Goal: Transaction & Acquisition: Download file/media

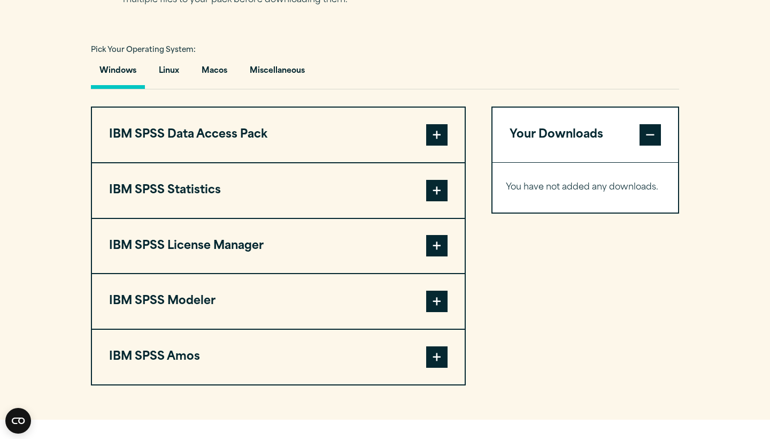
scroll to position [768, 0]
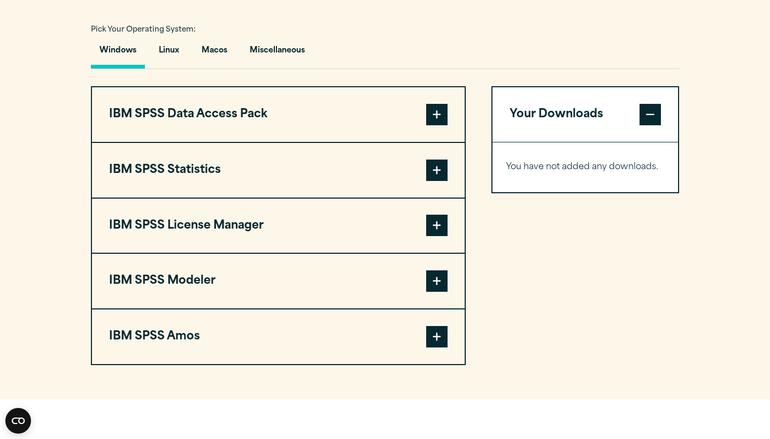
scroll to position [794, 0]
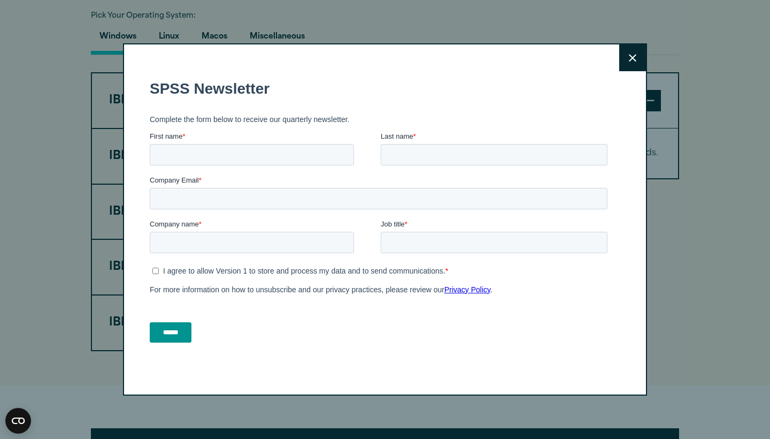
click at [625, 54] on button "Close" at bounding box center [632, 57] width 27 height 27
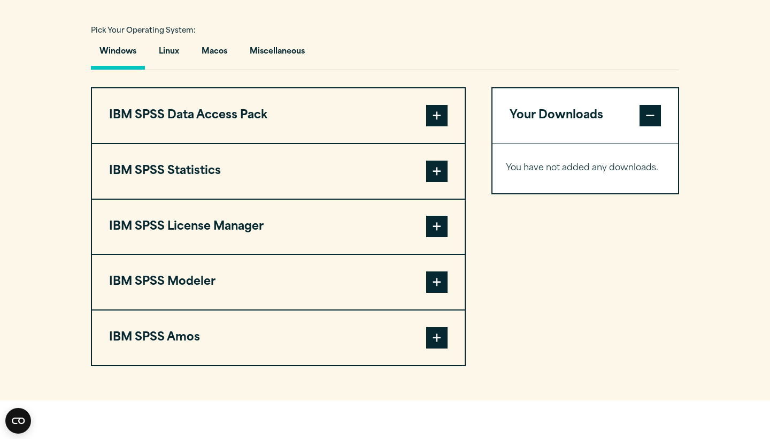
scroll to position [768, 0]
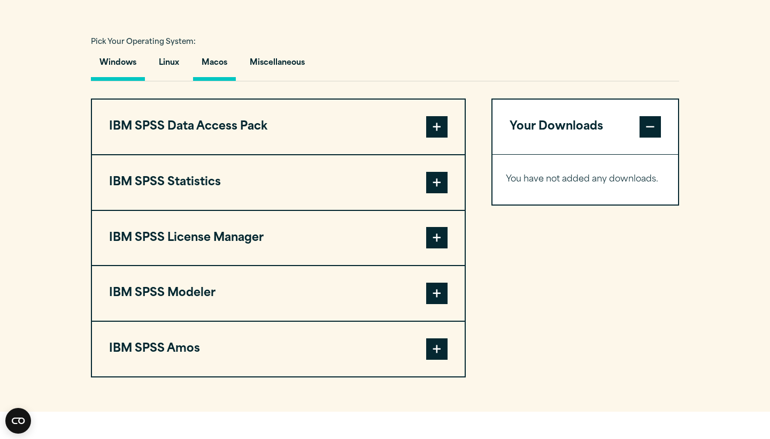
click at [212, 67] on button "Macos" at bounding box center [214, 65] width 43 height 30
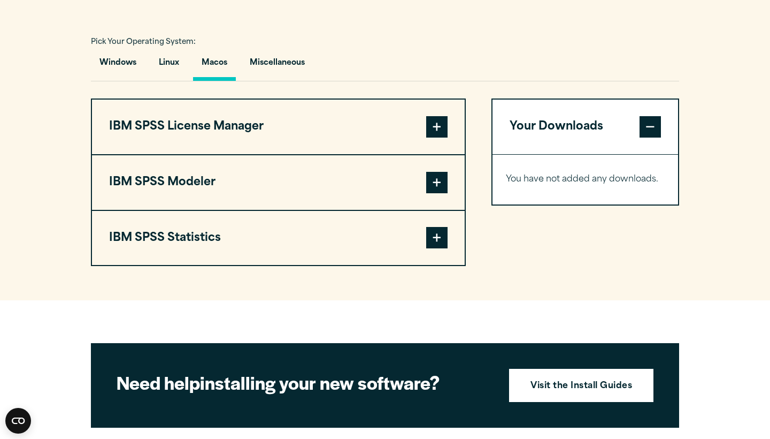
click at [436, 239] on span at bounding box center [436, 237] width 21 height 21
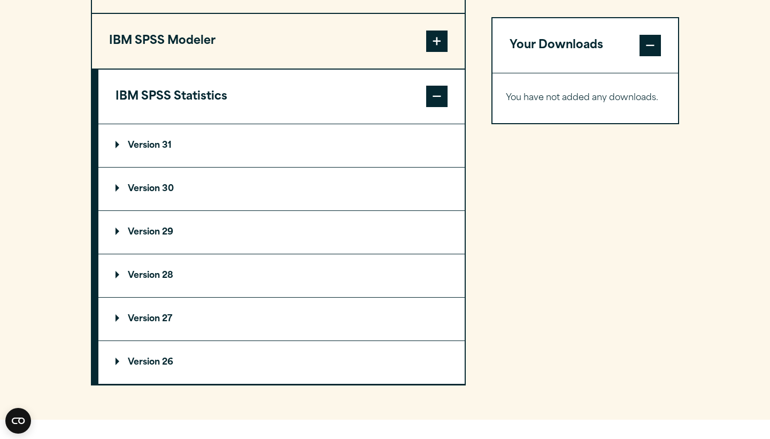
scroll to position [918, 0]
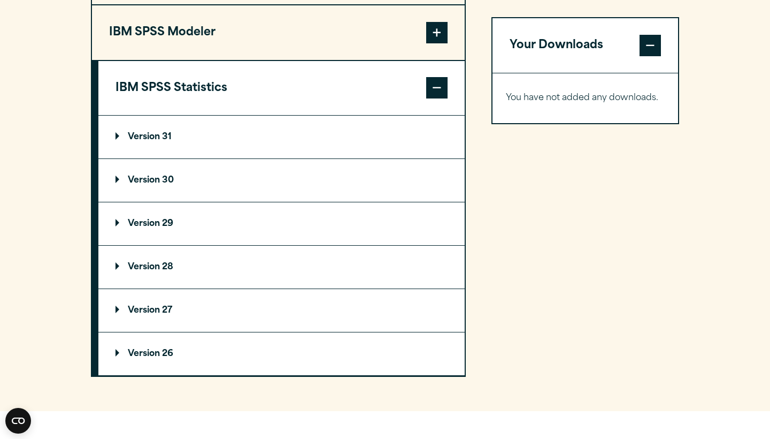
click at [211, 131] on summary "Version 31" at bounding box center [281, 137] width 366 height 43
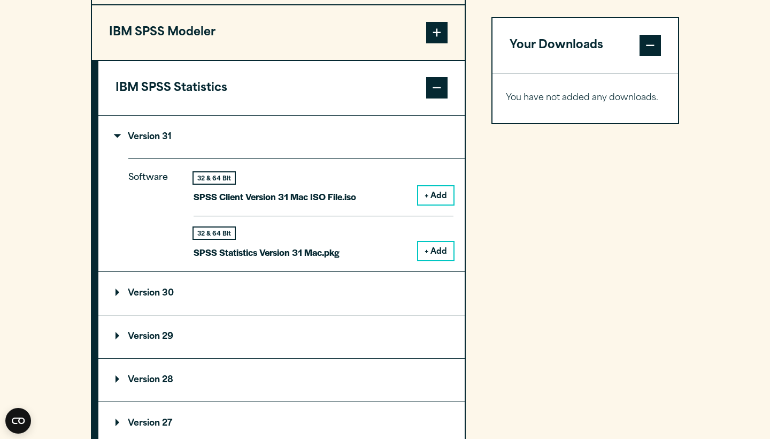
click at [437, 192] on button "+ Add" at bounding box center [435, 195] width 35 height 18
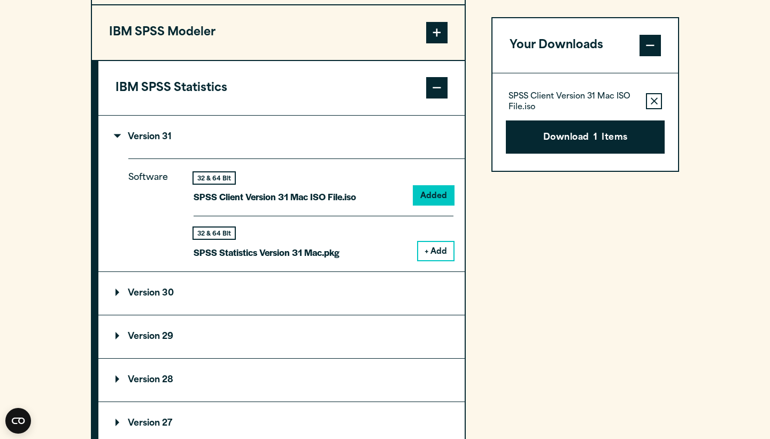
click at [435, 248] on button "+ Add" at bounding box center [435, 251] width 35 height 18
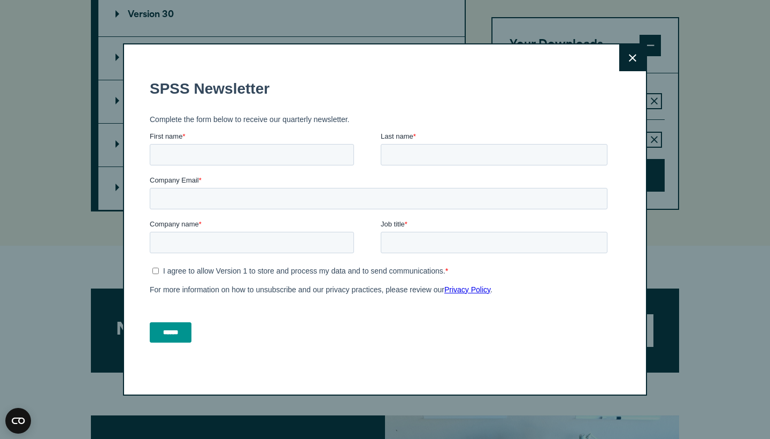
scroll to position [1159, 0]
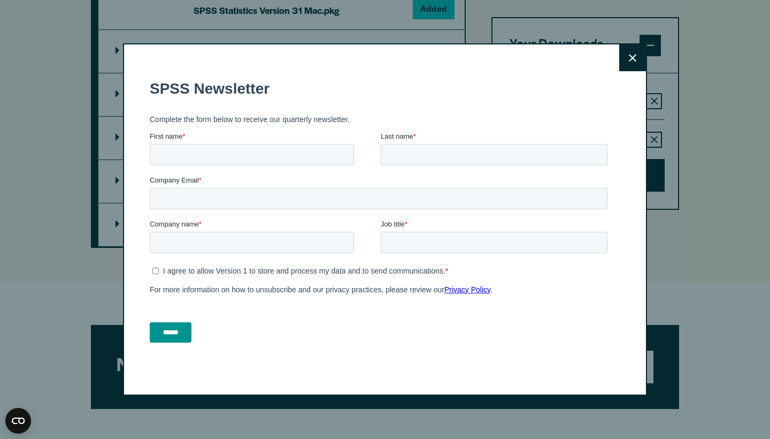
click at [632, 57] on icon at bounding box center [632, 57] width 7 height 7
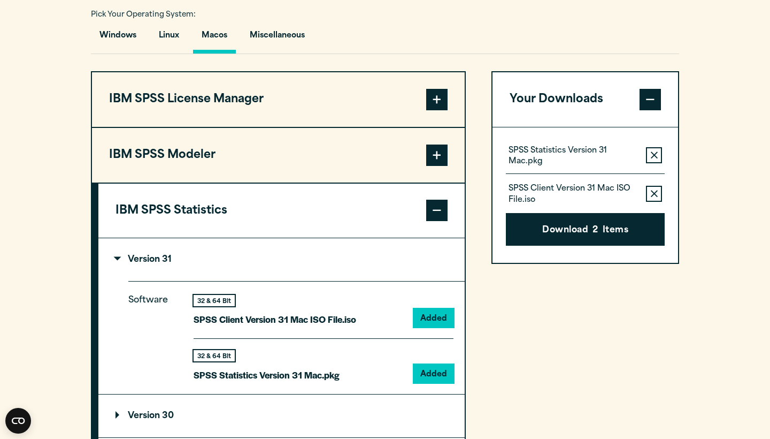
scroll to position [795, 0]
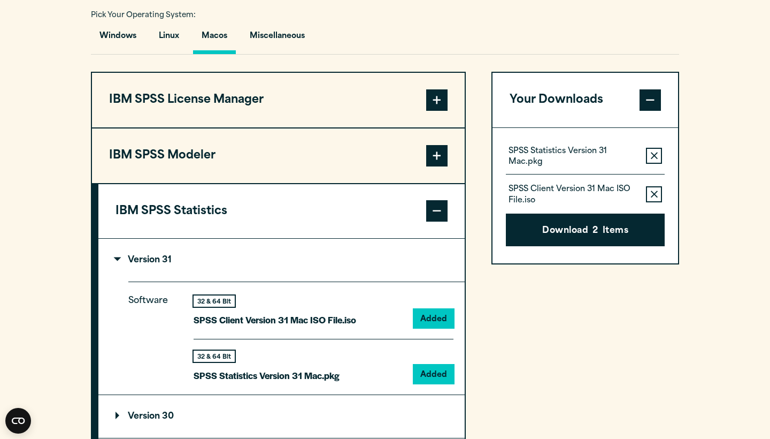
click at [436, 163] on span at bounding box center [436, 155] width 21 height 21
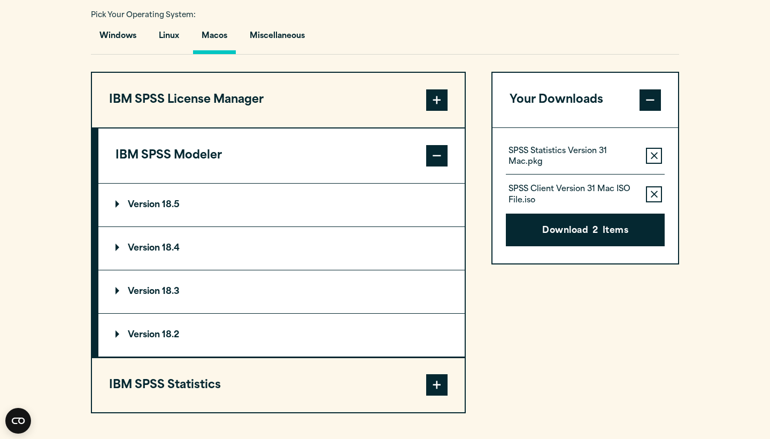
click at [440, 101] on span at bounding box center [436, 99] width 21 height 21
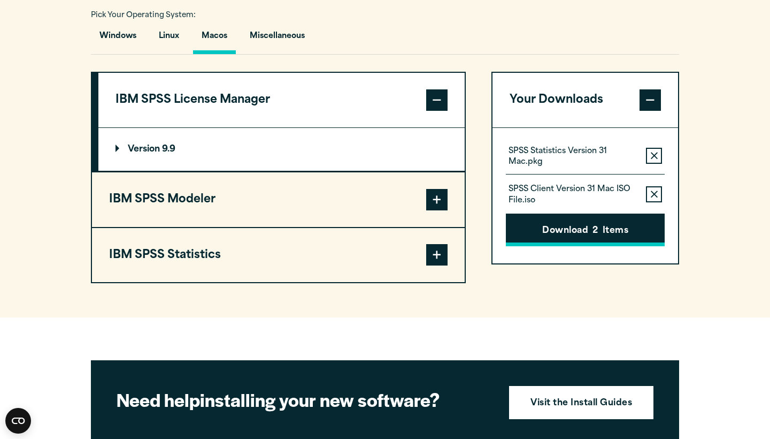
click at [557, 231] on button "Download 2 Items" at bounding box center [585, 229] width 159 height 33
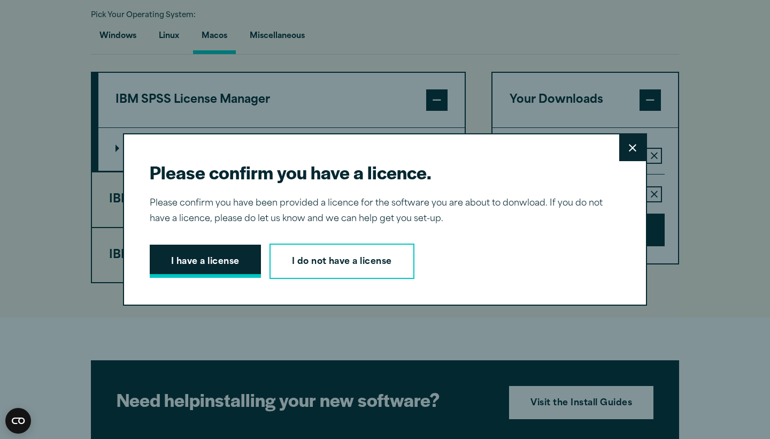
click at [189, 262] on button "I have a license" at bounding box center [205, 260] width 111 height 33
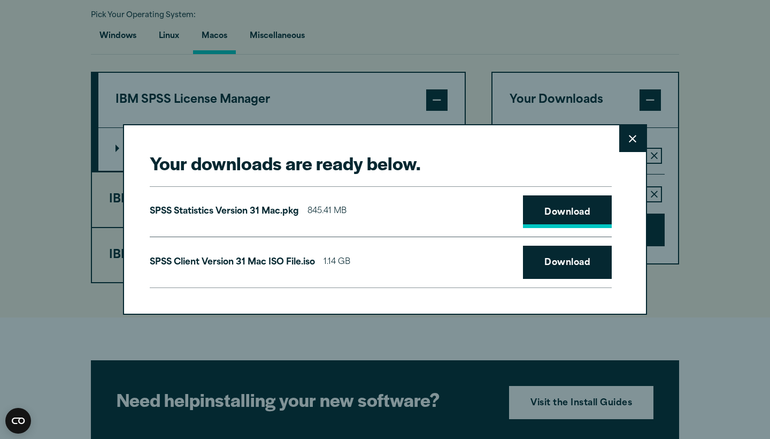
click at [553, 205] on link "Download" at bounding box center [567, 211] width 89 height 33
click at [568, 263] on link "Download" at bounding box center [567, 261] width 89 height 33
click at [626, 143] on button "Close" at bounding box center [632, 138] width 27 height 27
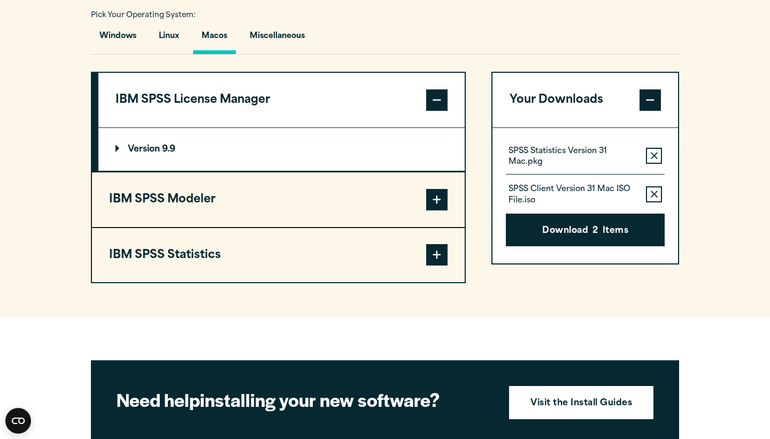
click at [173, 201] on button "IBM SPSS Modeler" at bounding box center [278, 199] width 373 height 55
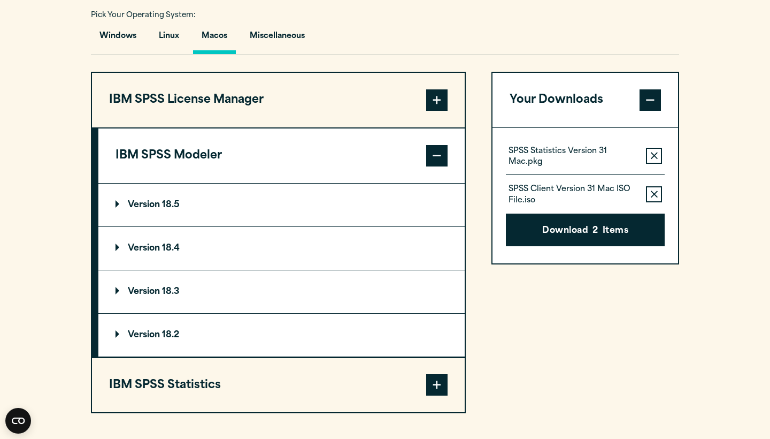
click at [216, 373] on button "IBM SPSS Statistics" at bounding box center [278, 385] width 373 height 55
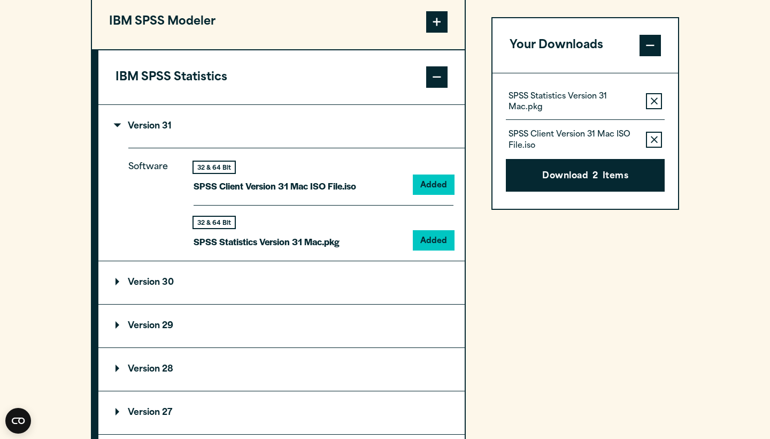
scroll to position [927, 0]
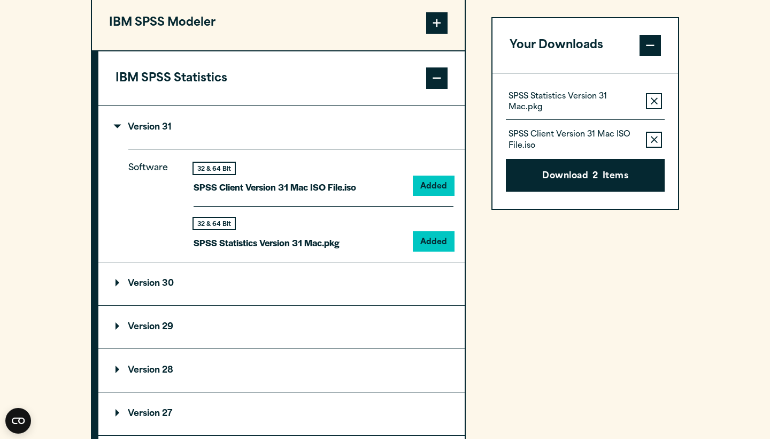
click at [315, 333] on summary "Version 29" at bounding box center [281, 326] width 366 height 43
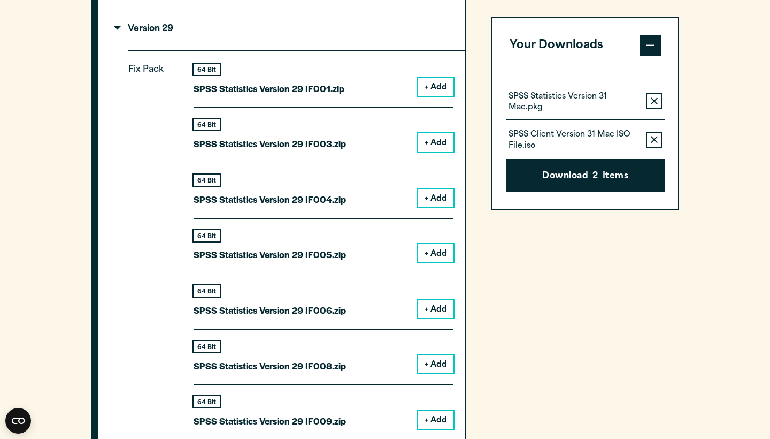
scroll to position [1226, 0]
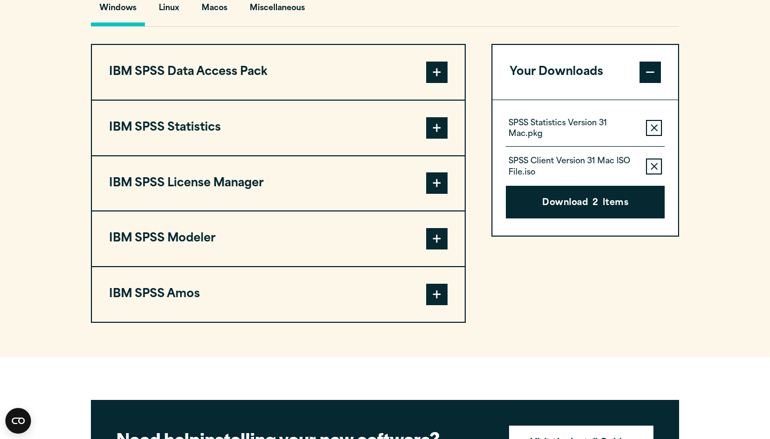
scroll to position [820, 0]
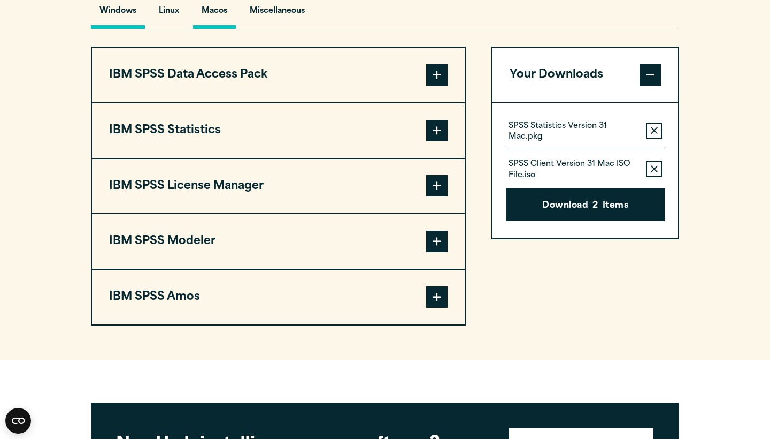
click at [216, 11] on button "Macos" at bounding box center [214, 13] width 43 height 30
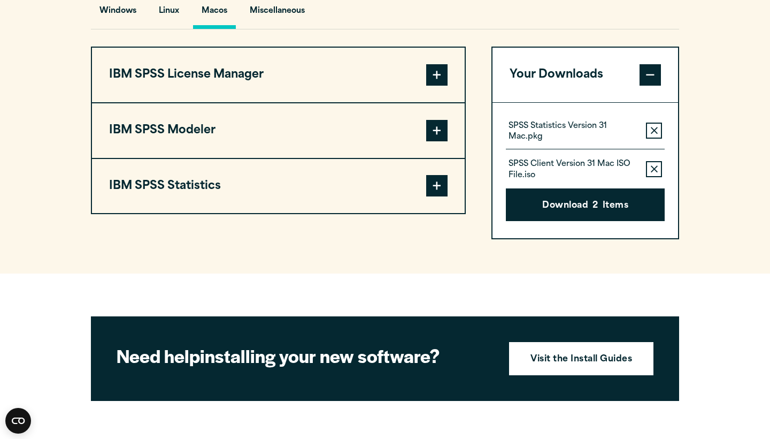
click at [212, 179] on button "IBM SPSS Statistics" at bounding box center [278, 186] width 373 height 55
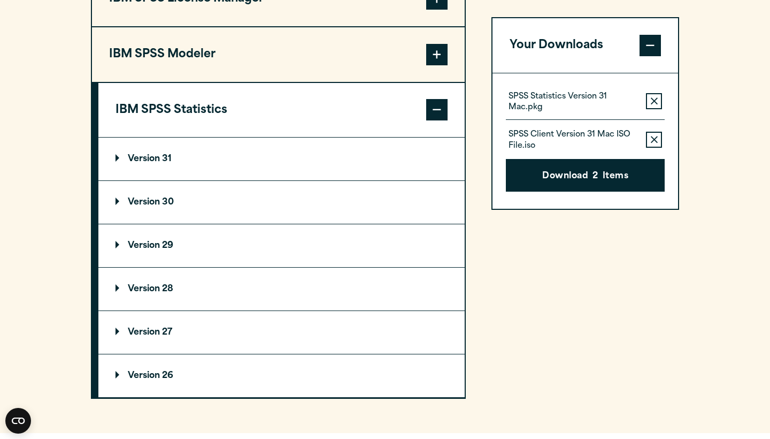
scroll to position [899, 0]
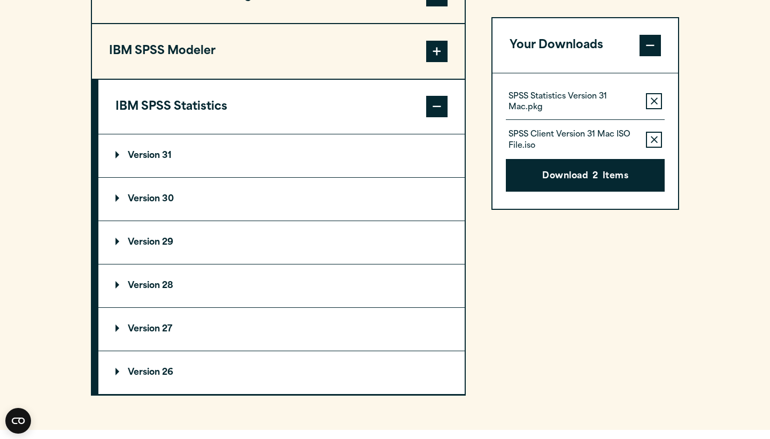
click at [173, 245] on p "Version 29" at bounding box center [145, 242] width 58 height 9
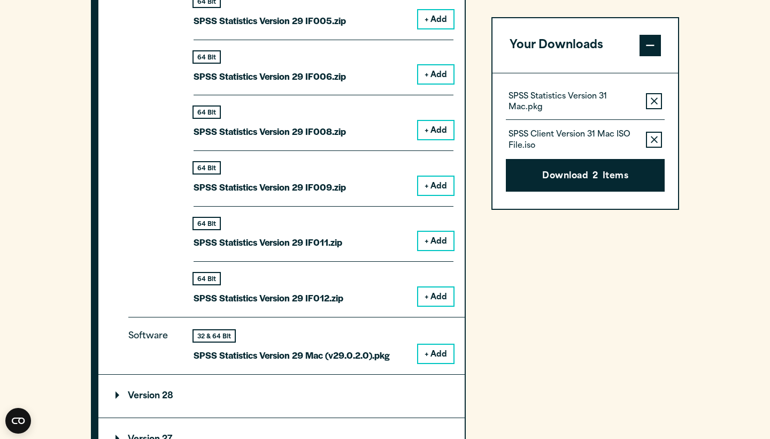
scroll to position [1343, 0]
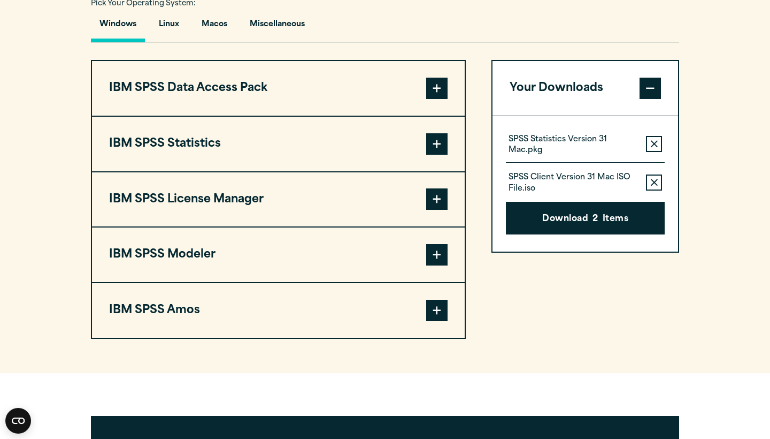
scroll to position [778, 0]
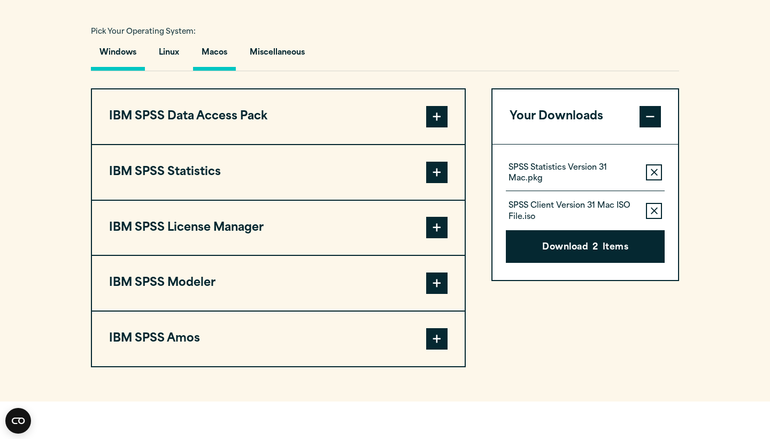
click at [213, 57] on button "Macos" at bounding box center [214, 55] width 43 height 30
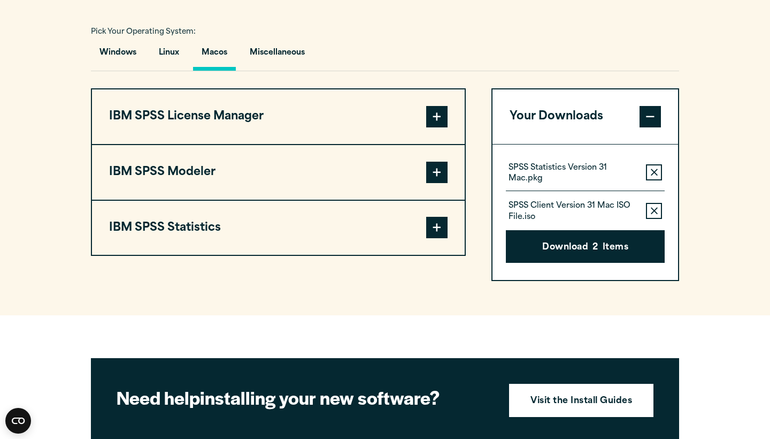
click at [265, 227] on button "IBM SPSS Statistics" at bounding box center [278, 228] width 373 height 55
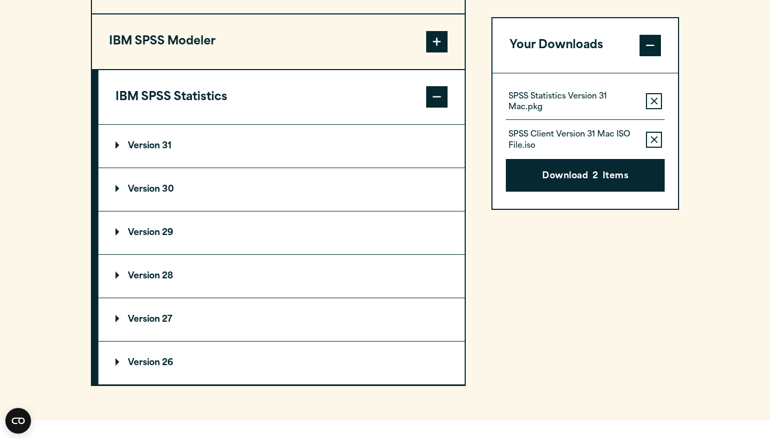
scroll to position [911, 0]
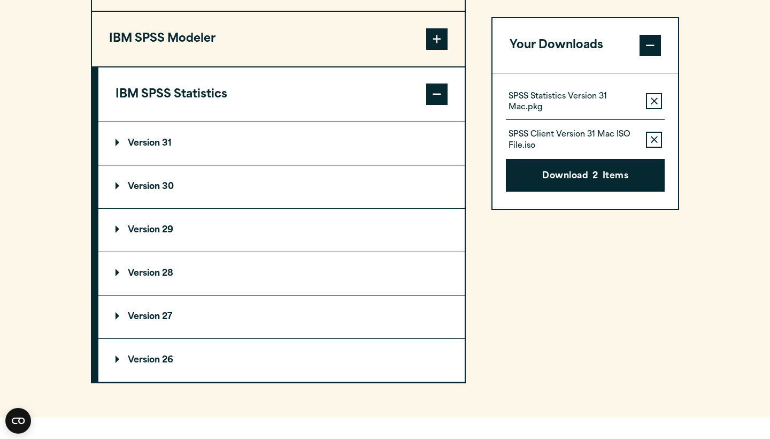
click at [188, 229] on summary "Version 29" at bounding box center [281, 230] width 366 height 43
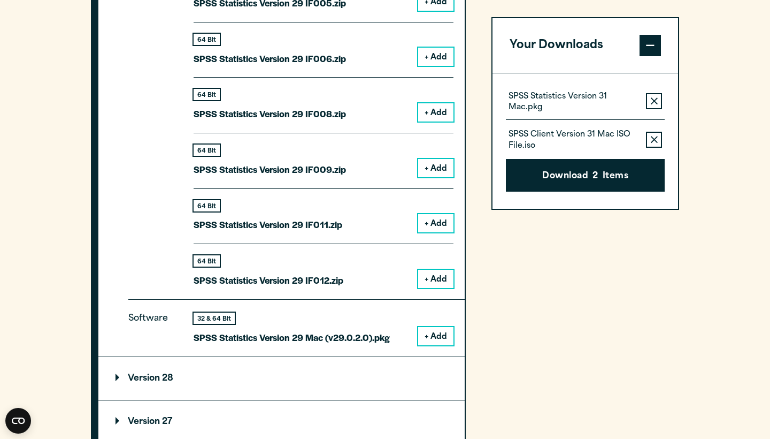
scroll to position [1365, 0]
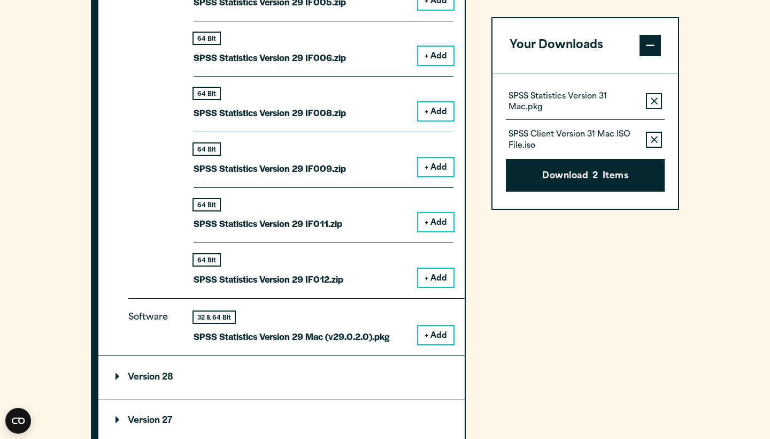
click at [379, 283] on div "Fix Pack 64 Bit SPSS Statistics Version 29 IF001.zip + Add 64 Bit + Add 64 Bit …" at bounding box center [296, 47] width 336 height 501
click at [428, 326] on button "+ Add" at bounding box center [435, 335] width 35 height 18
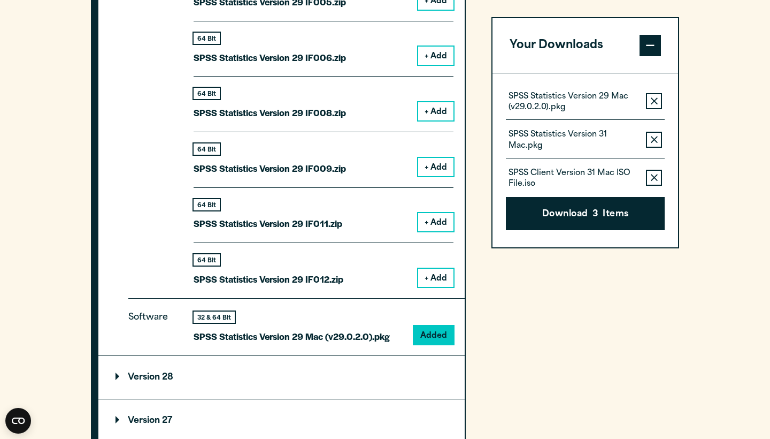
click at [655, 137] on icon "button" at bounding box center [654, 139] width 7 height 7
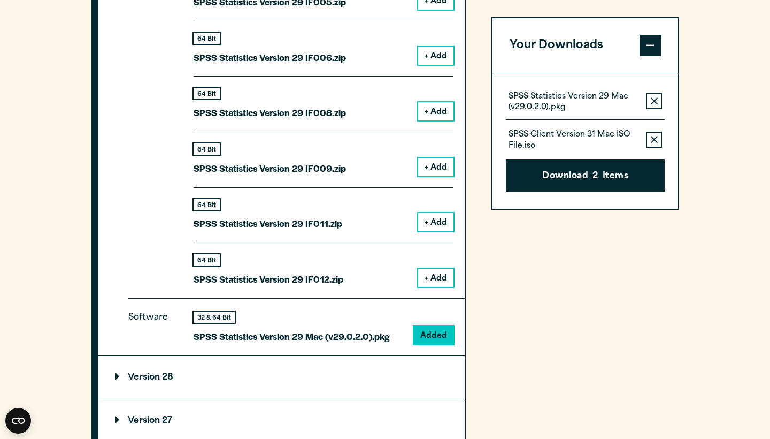
click at [655, 138] on icon "button" at bounding box center [654, 139] width 7 height 7
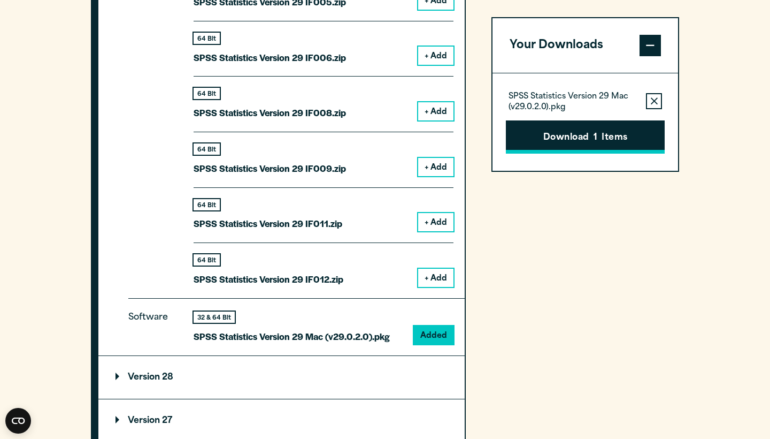
click at [640, 133] on button "Download 1 Items" at bounding box center [585, 136] width 159 height 33
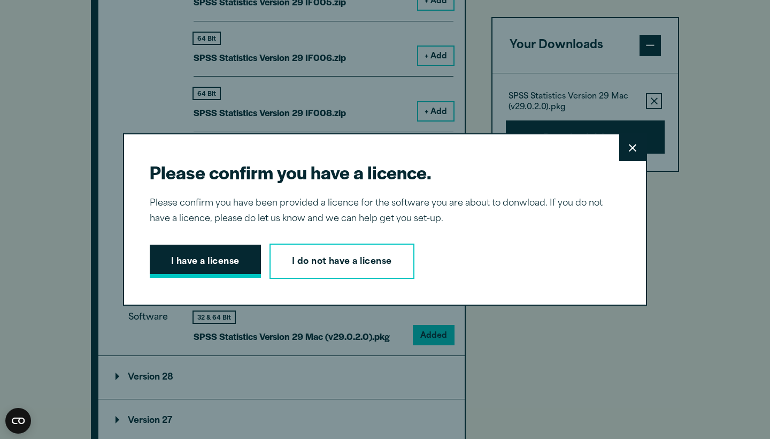
click at [240, 264] on button "I have a license" at bounding box center [205, 260] width 111 height 33
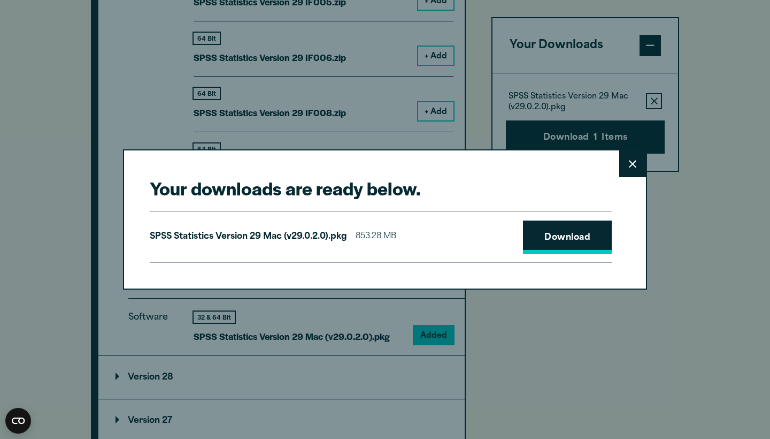
click at [566, 236] on link "Download" at bounding box center [567, 236] width 89 height 33
